Goal: Use online tool/utility: Utilize a website feature to perform a specific function

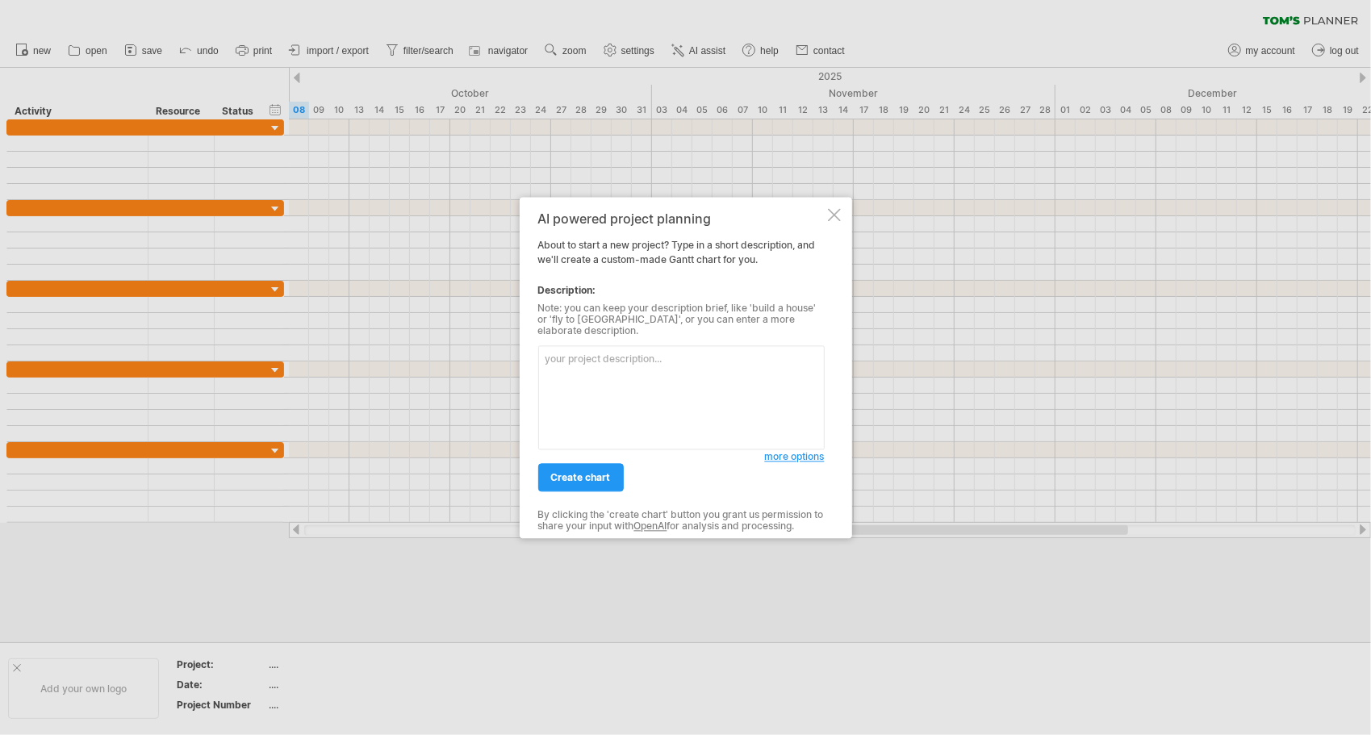
click at [615, 390] on textarea at bounding box center [681, 397] width 286 height 104
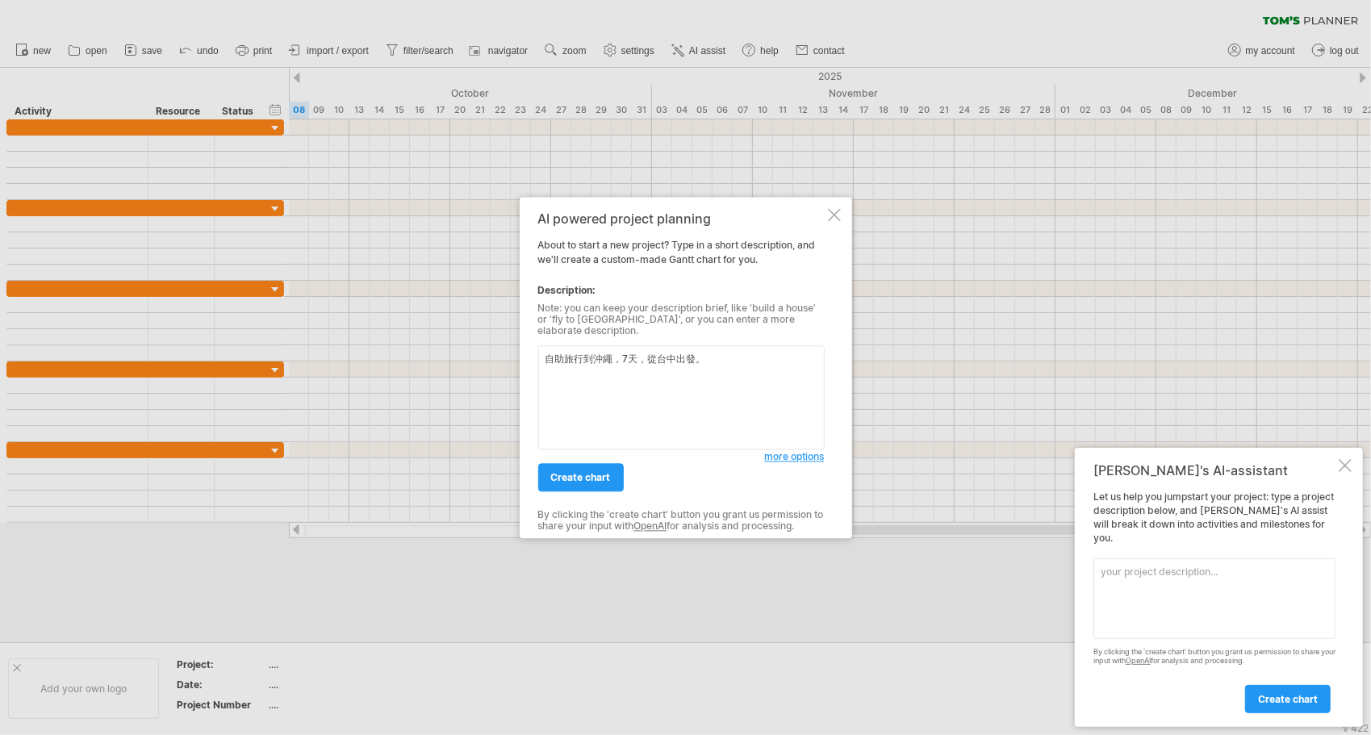
type textarea "自助旅行到沖繩，7天，從台中出發。"
click at [776, 455] on span "more options" at bounding box center [795, 456] width 60 height 12
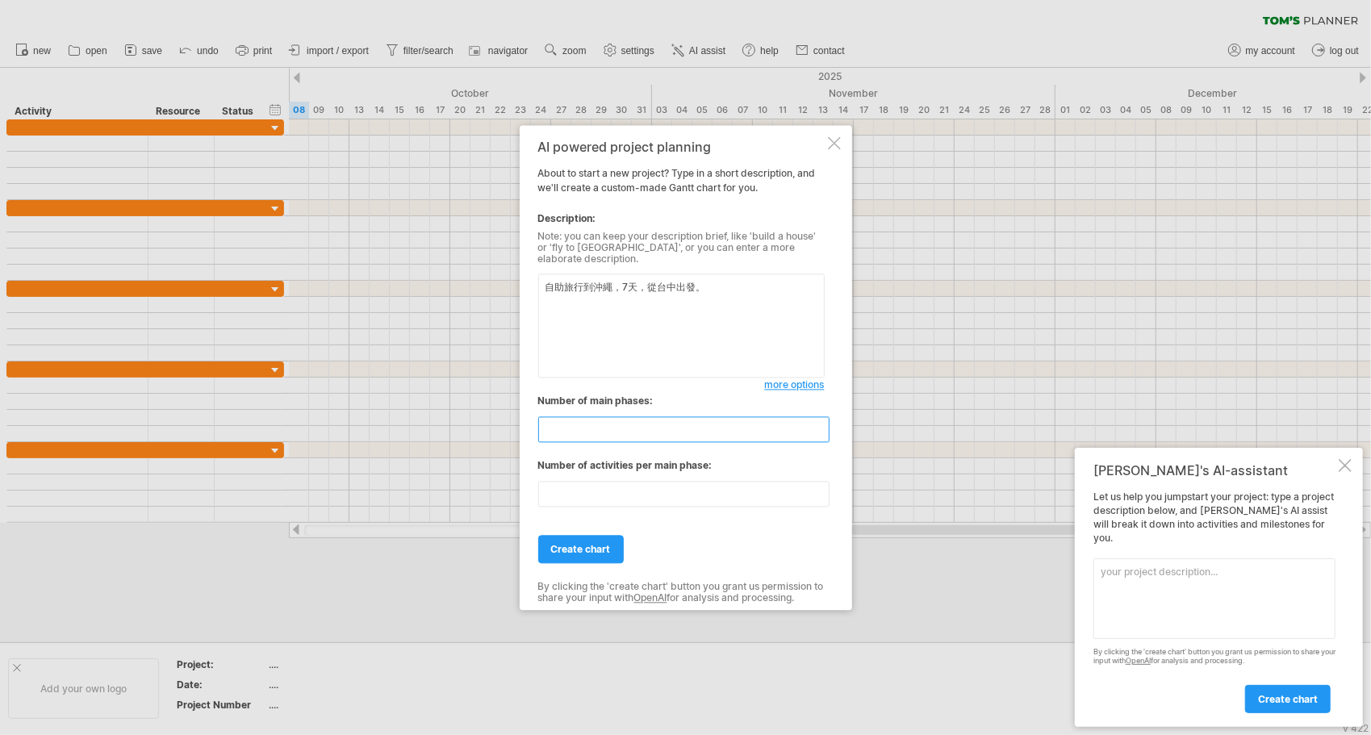
click at [671, 420] on input "**" at bounding box center [683, 429] width 291 height 26
type input "*"
click at [613, 492] on input "**" at bounding box center [683, 494] width 291 height 26
type input "*"
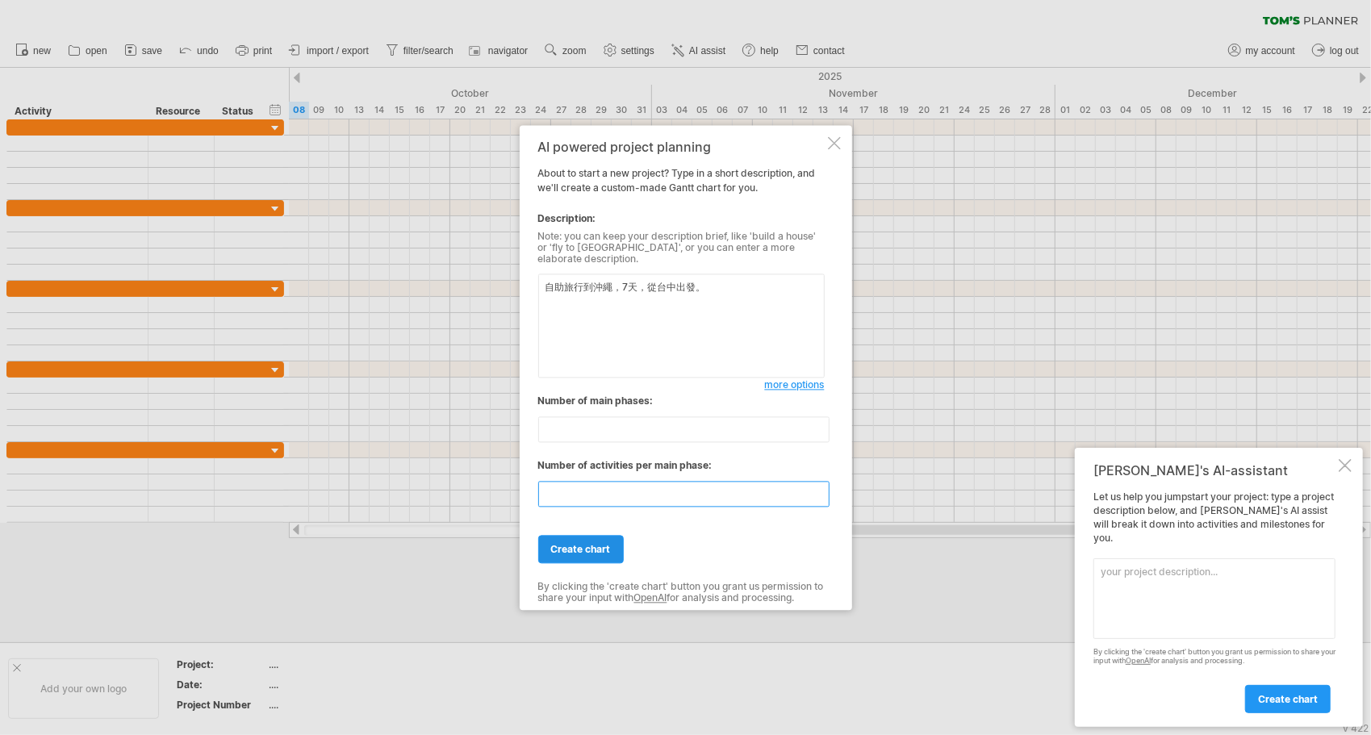
type input "*"
click at [595, 552] on link "create chart" at bounding box center [581, 549] width 86 height 28
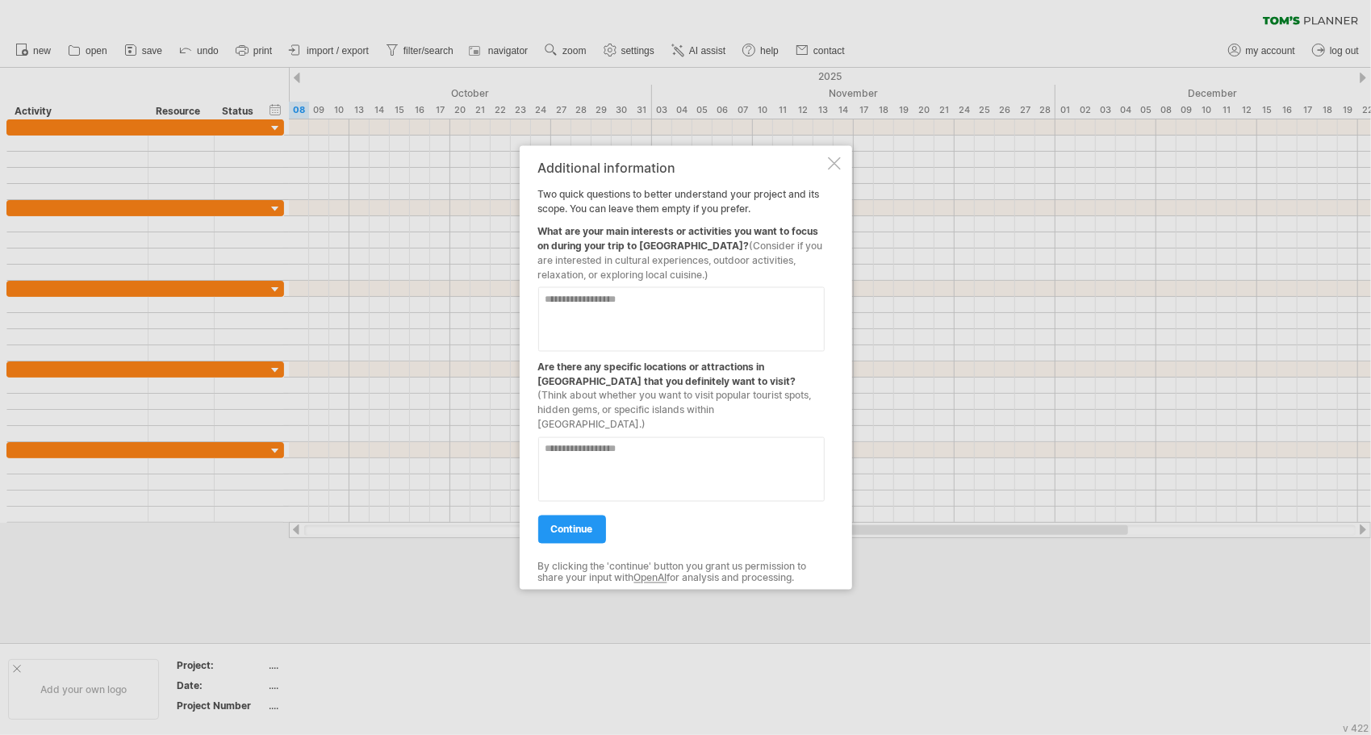
drag, startPoint x: 1342, startPoint y: 0, endPoint x: 661, endPoint y: 307, distance: 747.5
click at [661, 307] on textarea at bounding box center [681, 318] width 286 height 65
click at [693, 248] on span "(Consider if you are interested in cultural experiences, outdoor activities, re…" at bounding box center [680, 259] width 285 height 41
drag, startPoint x: 693, startPoint y: 252, endPoint x: 709, endPoint y: 263, distance: 19.7
click at [709, 263] on span "(Consider if you are interested in cultural experiences, outdoor activities, re…" at bounding box center [680, 259] width 285 height 41
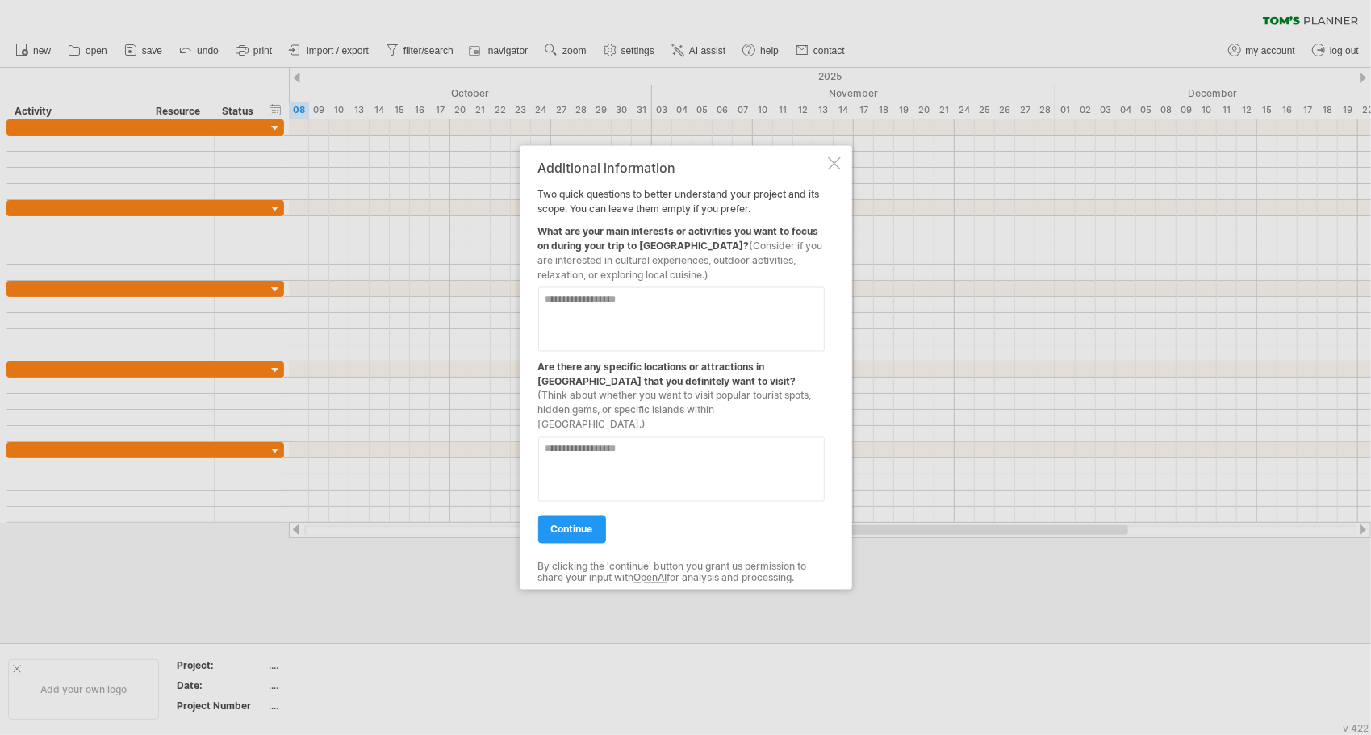
click at [707, 315] on textarea at bounding box center [681, 318] width 286 height 65
type textarea "**********"
click at [749, 458] on textarea at bounding box center [681, 468] width 286 height 65
type textarea "**********"
click at [560, 528] on link "continue" at bounding box center [572, 529] width 68 height 28
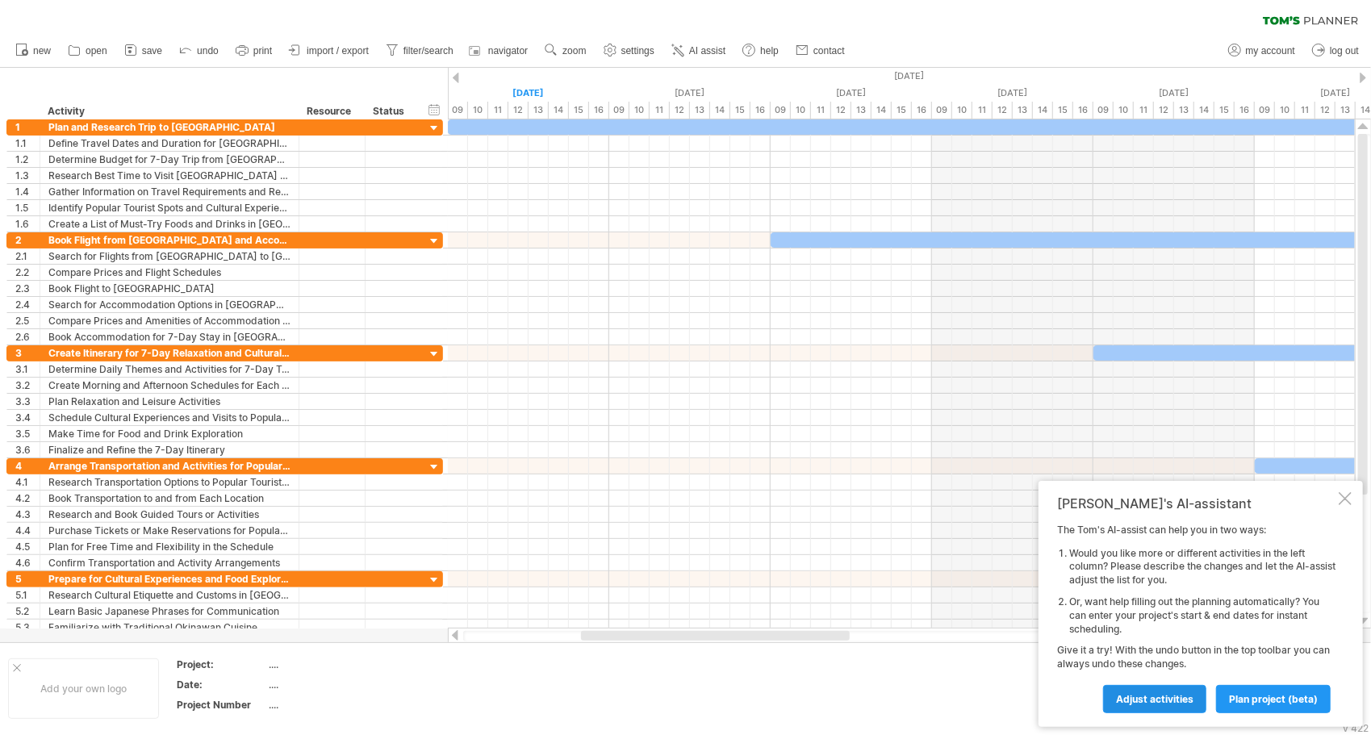
click at [1173, 692] on link "Adjust activities" at bounding box center [1154, 699] width 103 height 28
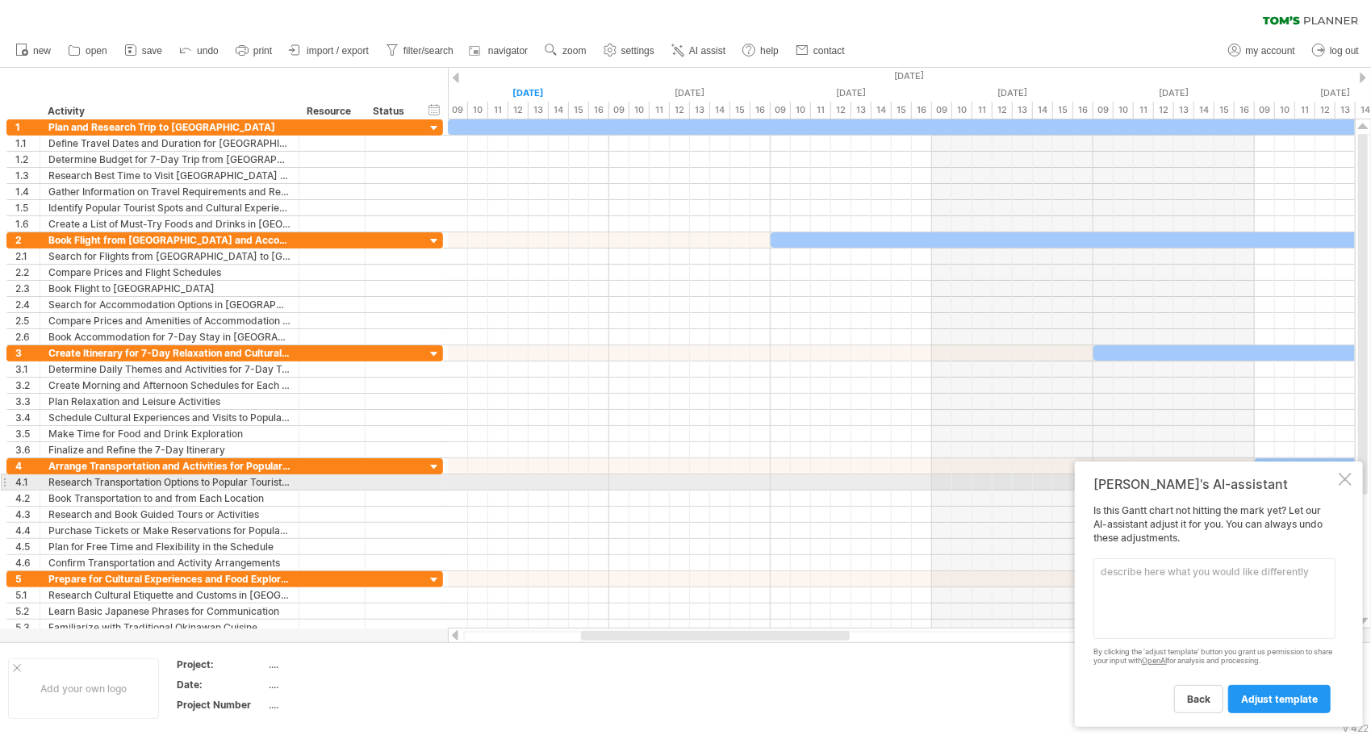
click at [1345, 481] on div at bounding box center [1344, 479] width 13 height 13
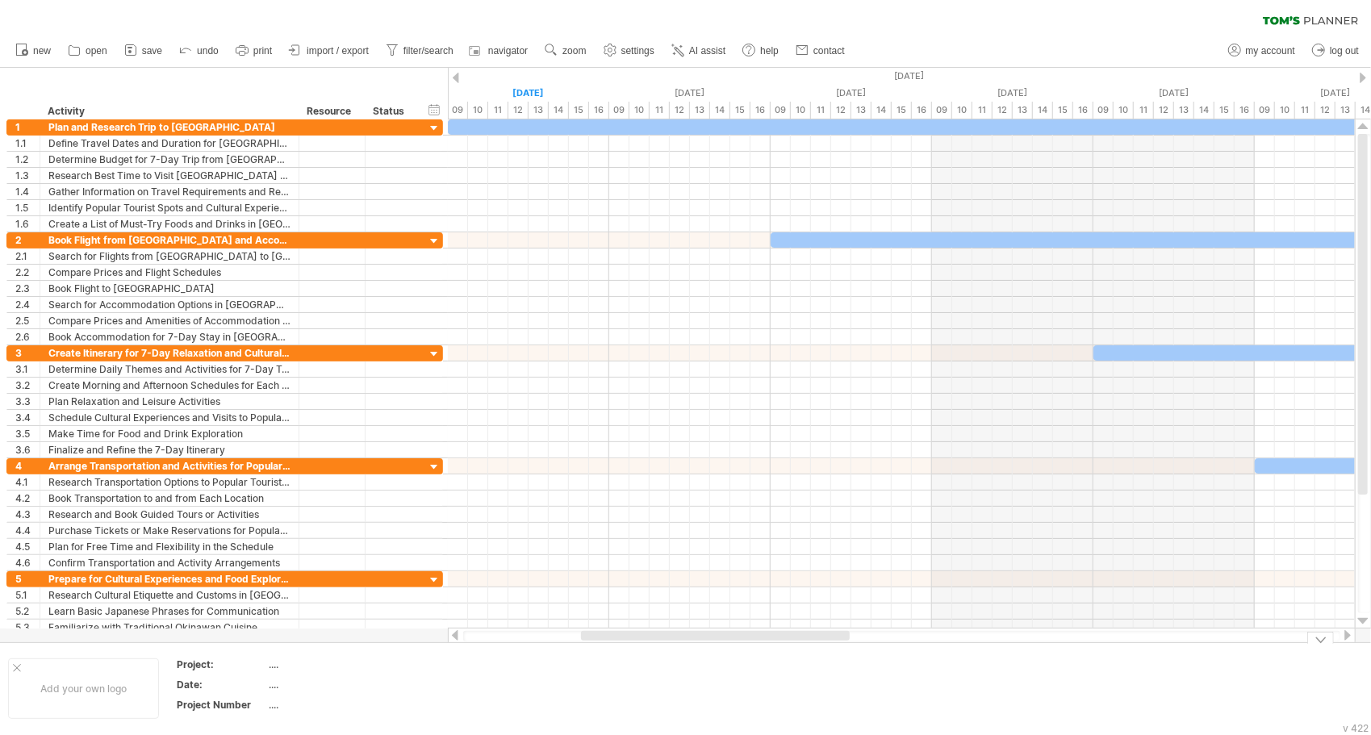
click at [140, 56] on link "save" at bounding box center [143, 50] width 47 height 21
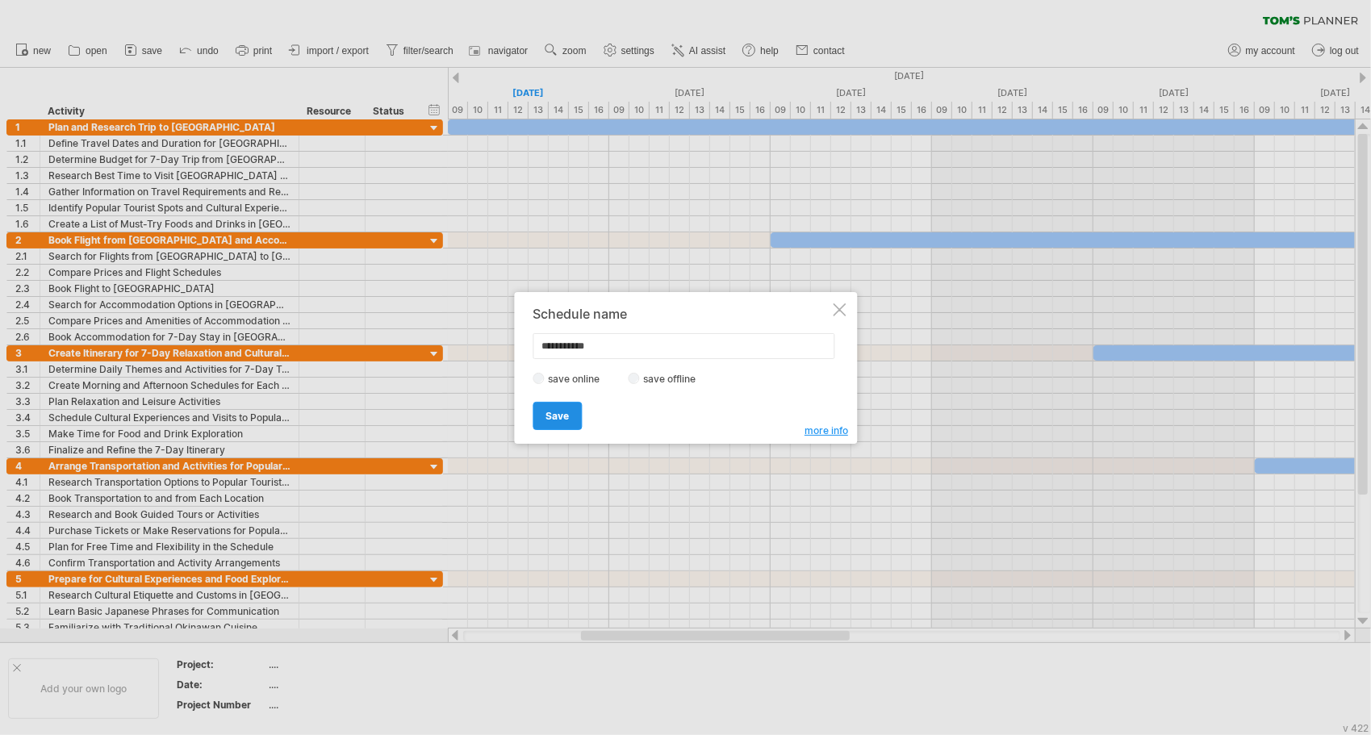
click at [565, 416] on span "Save" at bounding box center [556, 416] width 23 height 12
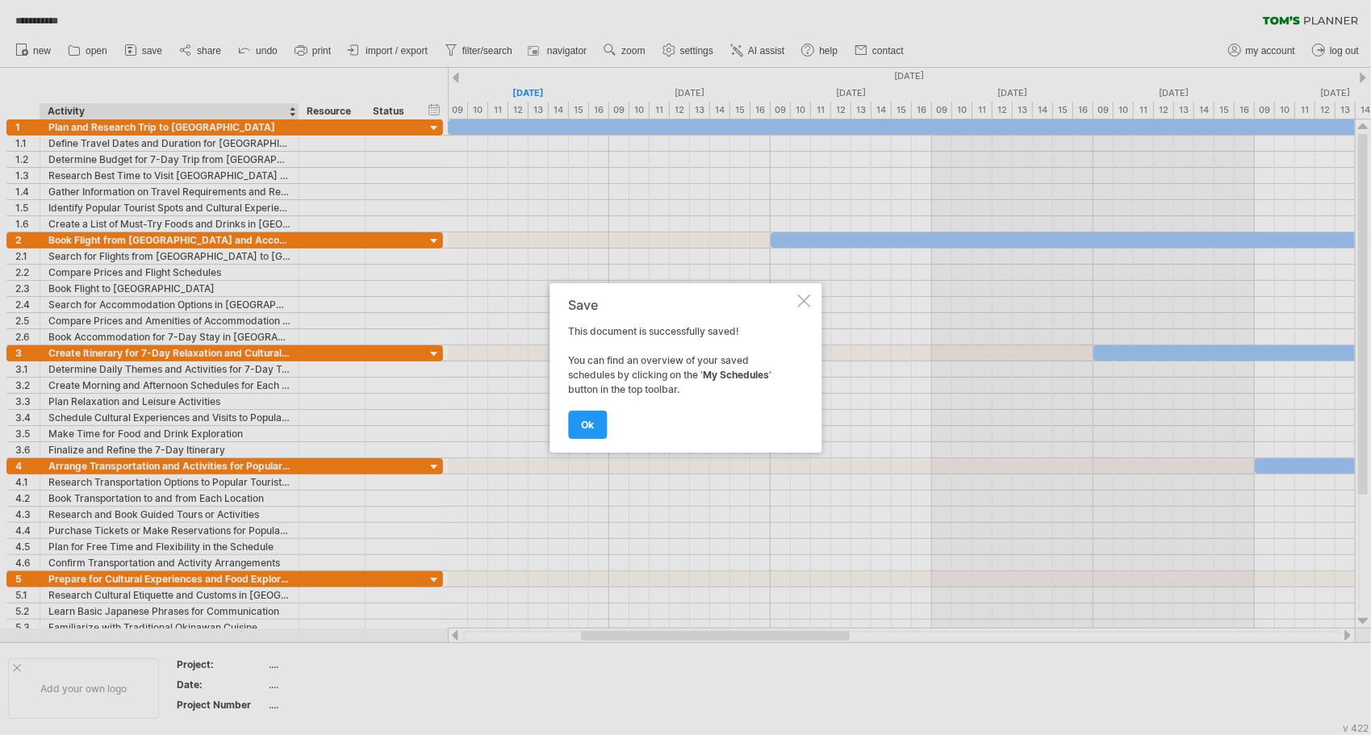
click at [595, 418] on link "ok" at bounding box center [587, 425] width 39 height 28
